Goal: Complete application form

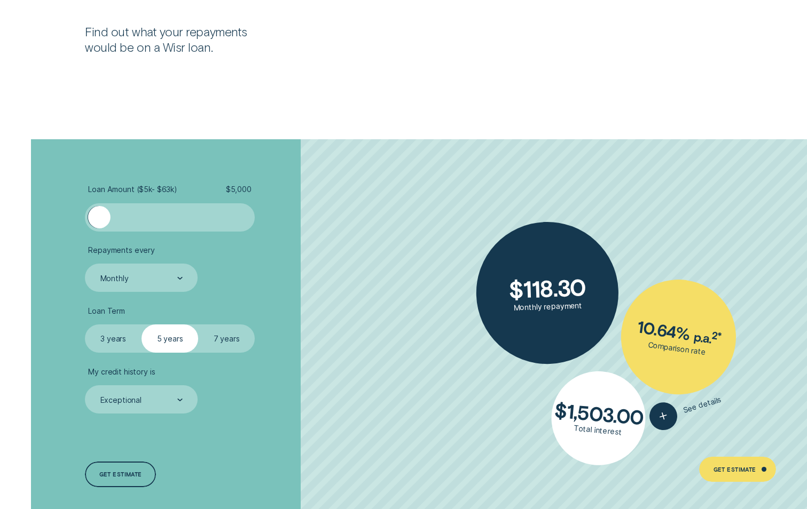
scroll to position [2135, 0]
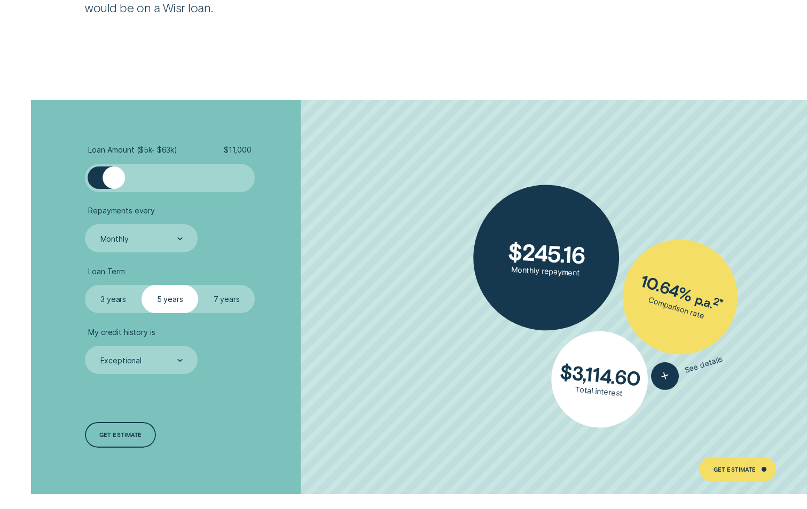
drag, startPoint x: 97, startPoint y: 178, endPoint x: 115, endPoint y: 183, distance: 18.8
click at [115, 183] on div at bounding box center [113, 178] width 22 height 22
drag, startPoint x: 151, startPoint y: 295, endPoint x: 89, endPoint y: 294, distance: 61.9
click at [89, 294] on fieldset "Select Loan Term 3 years 5 years 7 years" at bounding box center [170, 299] width 170 height 28
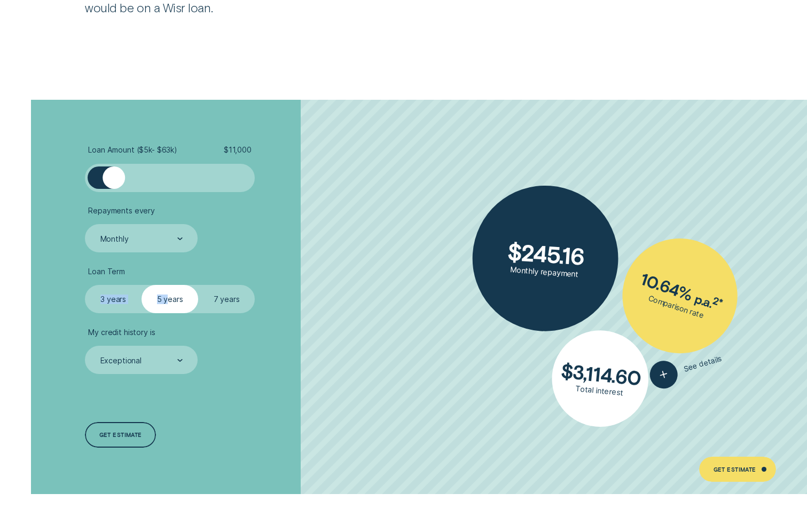
drag, startPoint x: 89, startPoint y: 294, endPoint x: 102, endPoint y: 297, distance: 13.2
click at [102, 297] on fieldset "Select Loan Term 3 years 5 years 7 years" at bounding box center [170, 299] width 170 height 28
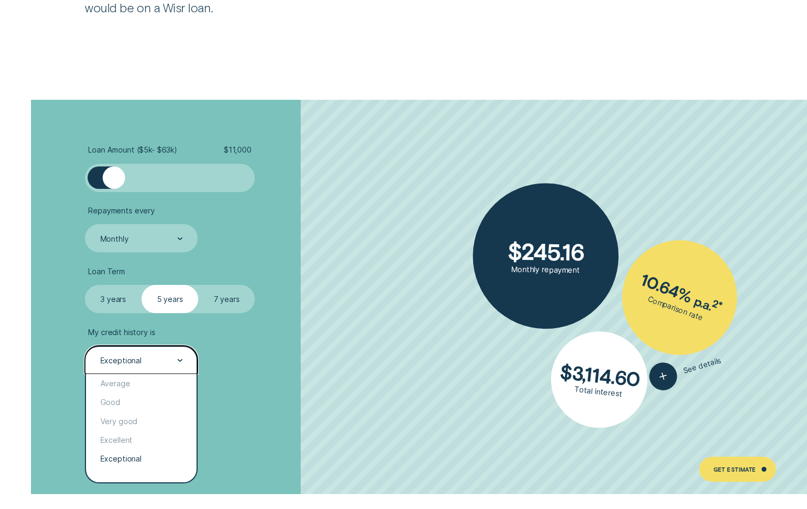
drag, startPoint x: 102, startPoint y: 297, endPoint x: 183, endPoint y: 359, distance: 101.6
click at [183, 359] on div "Exceptional" at bounding box center [141, 360] width 113 height 28
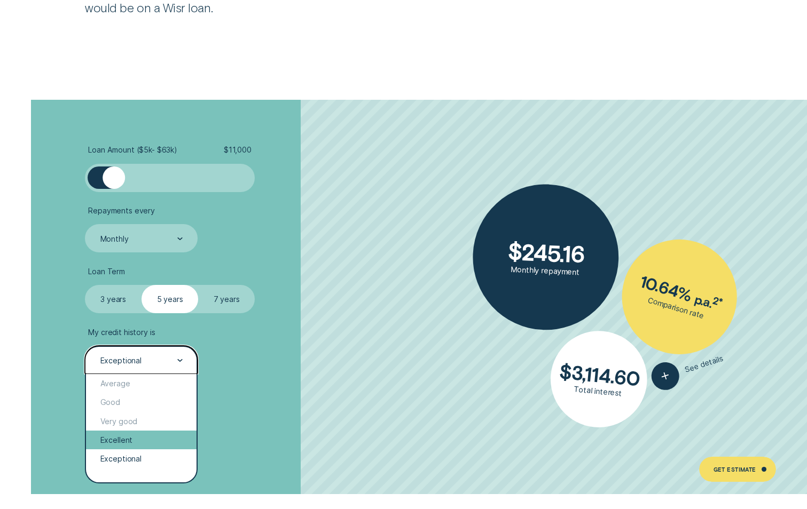
click at [134, 439] on div "Excellent" at bounding box center [141, 440] width 110 height 19
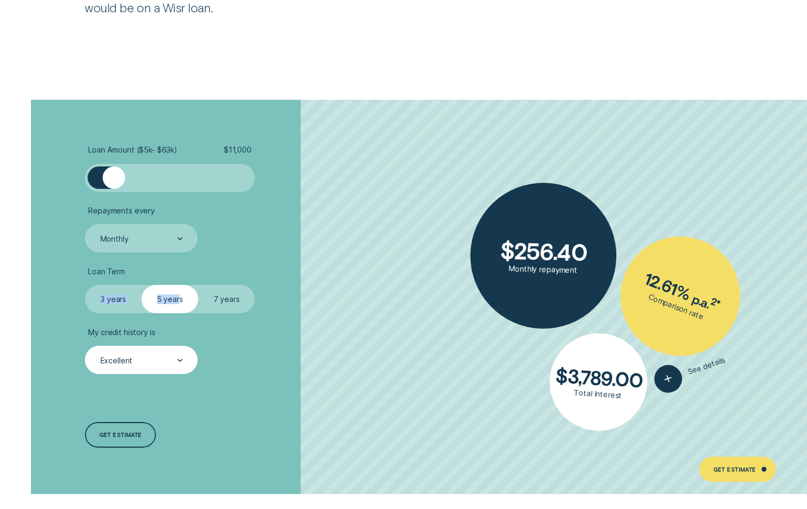
drag, startPoint x: 178, startPoint y: 302, endPoint x: 97, endPoint y: 299, distance: 81.2
click at [97, 299] on fieldset "Select Loan Term 3 years 5 years 7 years" at bounding box center [170, 299] width 170 height 28
click at [97, 299] on label "3 years" at bounding box center [113, 299] width 57 height 28
click at [85, 285] on input "3 years" at bounding box center [85, 285] width 0 height 0
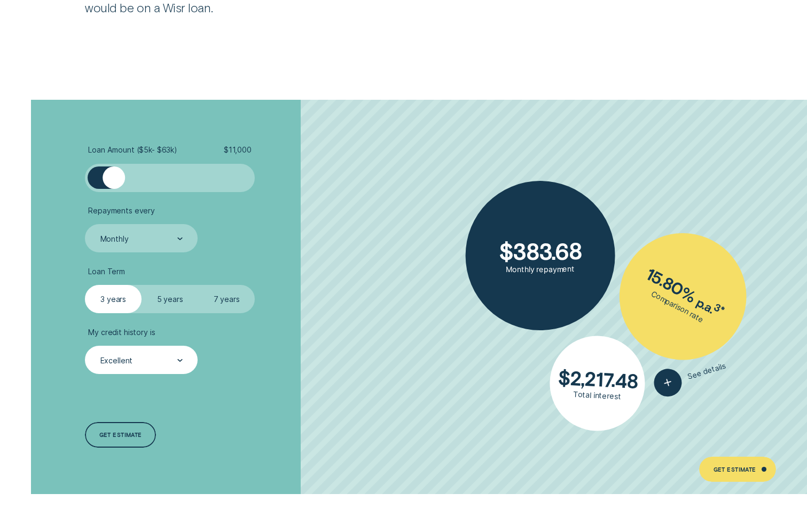
click at [309, 314] on ul "Loan Amount ( $5k - $63k ) $ 11,000 Repayments every Monthly Loan Term Select L…" at bounding box center [215, 259] width 260 height 229
